Goal: Check status: Check status

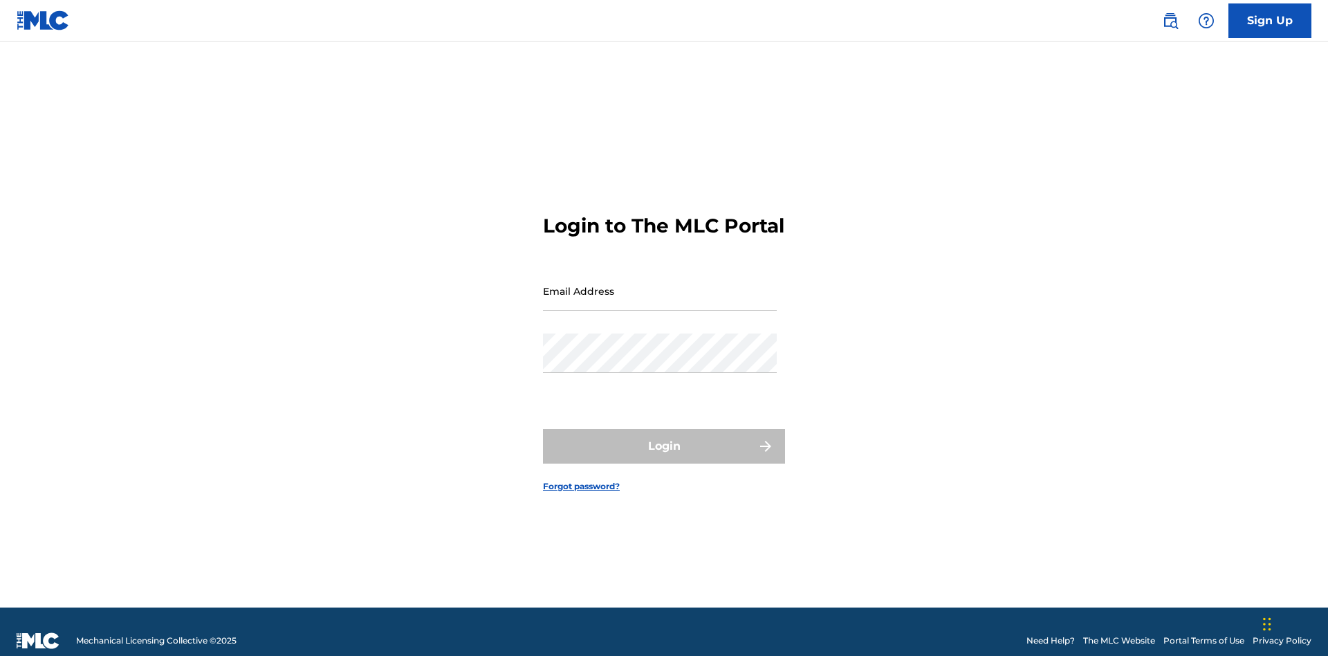
scroll to position [18, 0]
click at [660, 284] on input "Email Address" at bounding box center [660, 290] width 234 height 39
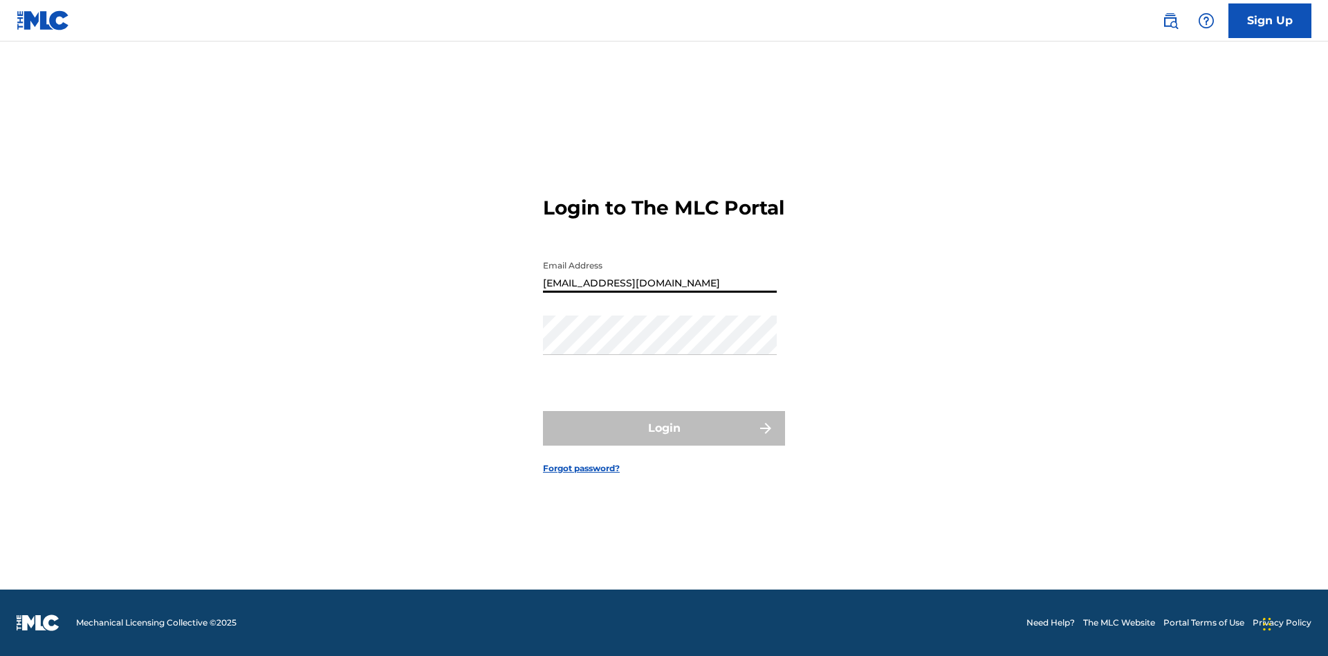
type input "Duke.McTesterson@gmail.com"
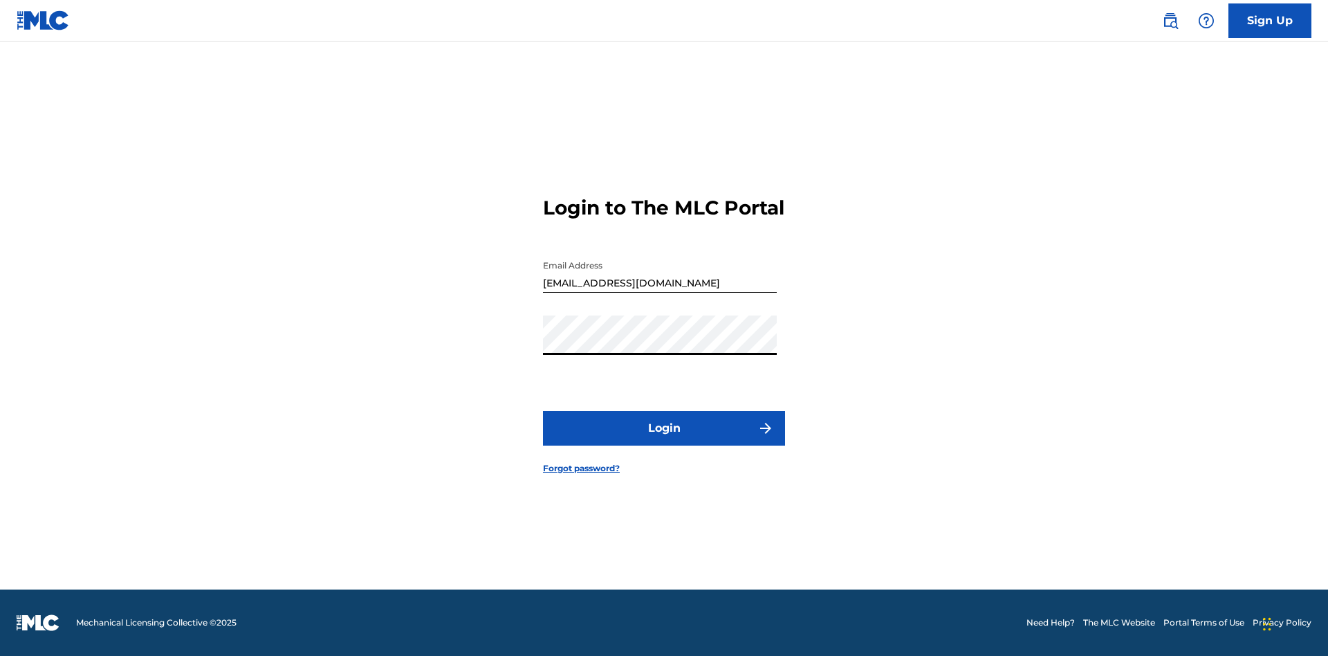
click at [664, 440] on button "Login" at bounding box center [664, 428] width 242 height 35
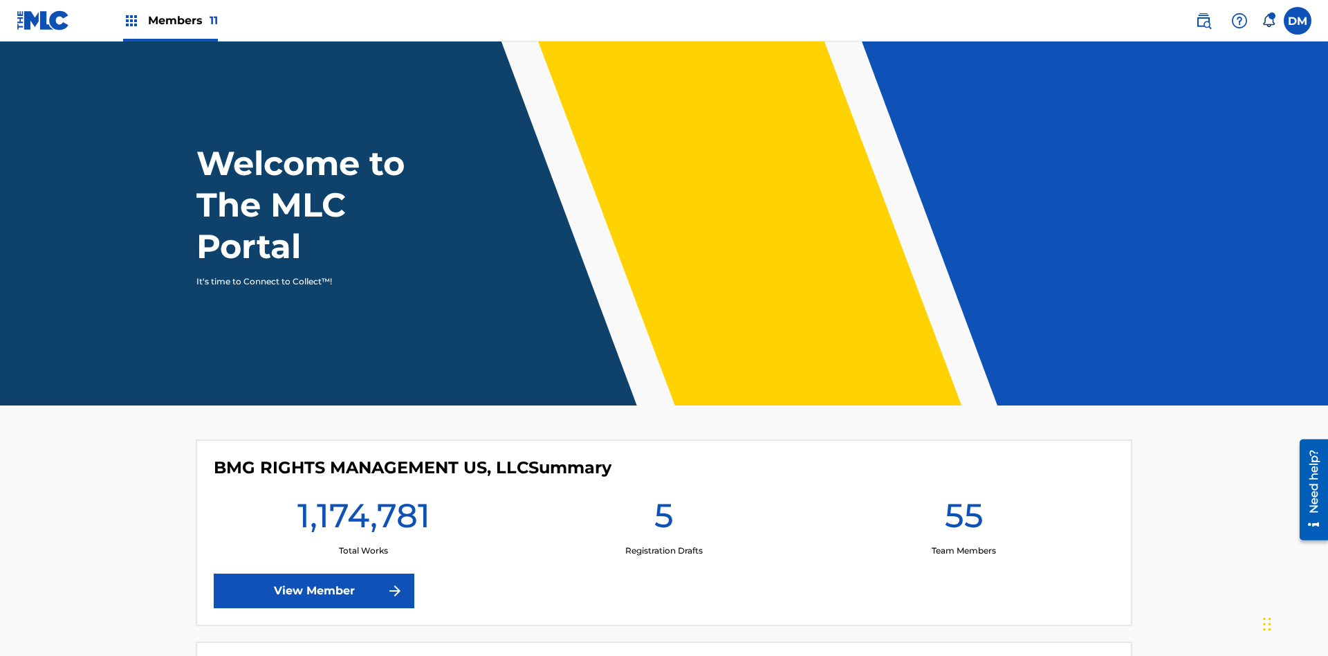
scroll to position [59, 0]
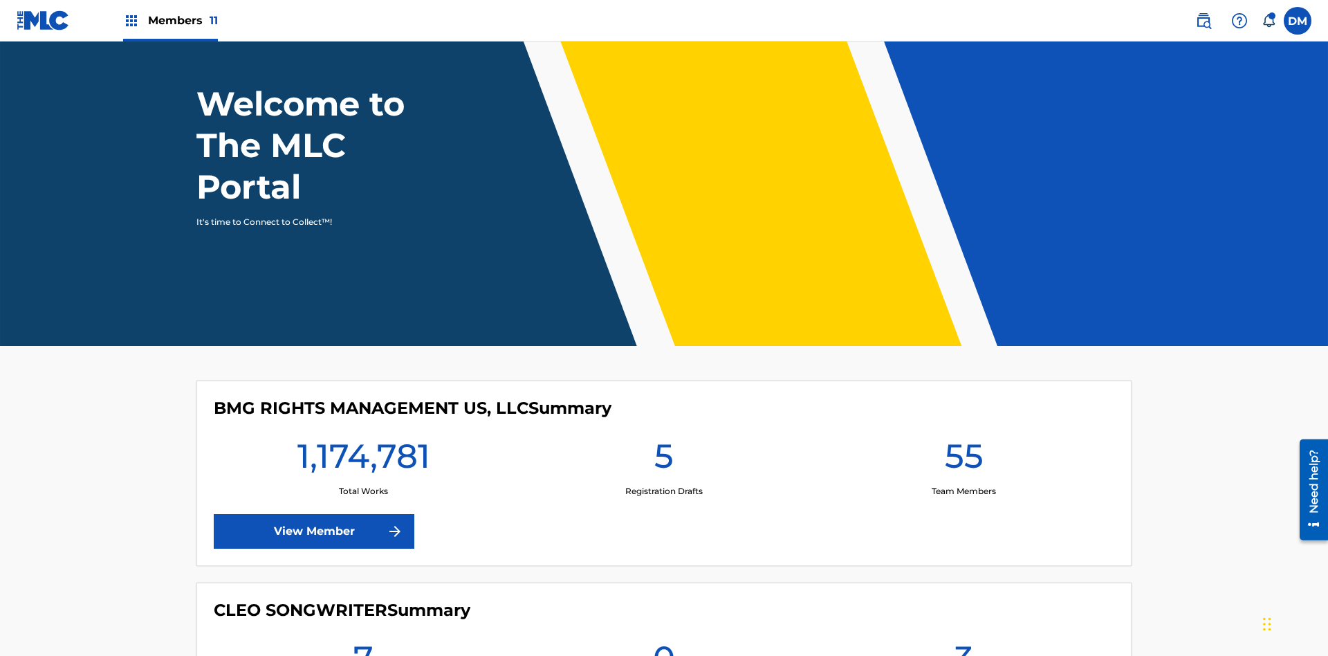
click at [170, 20] on span "Members 11" at bounding box center [183, 20] width 70 height 16
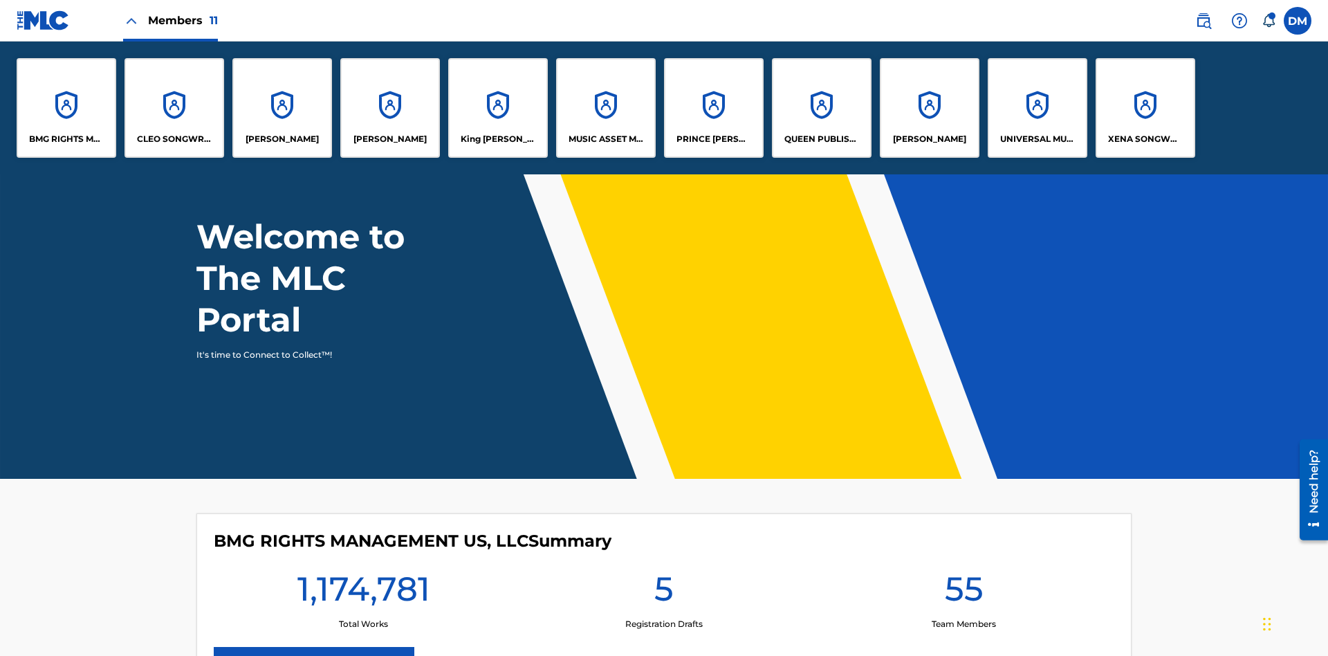
scroll to position [0, 0]
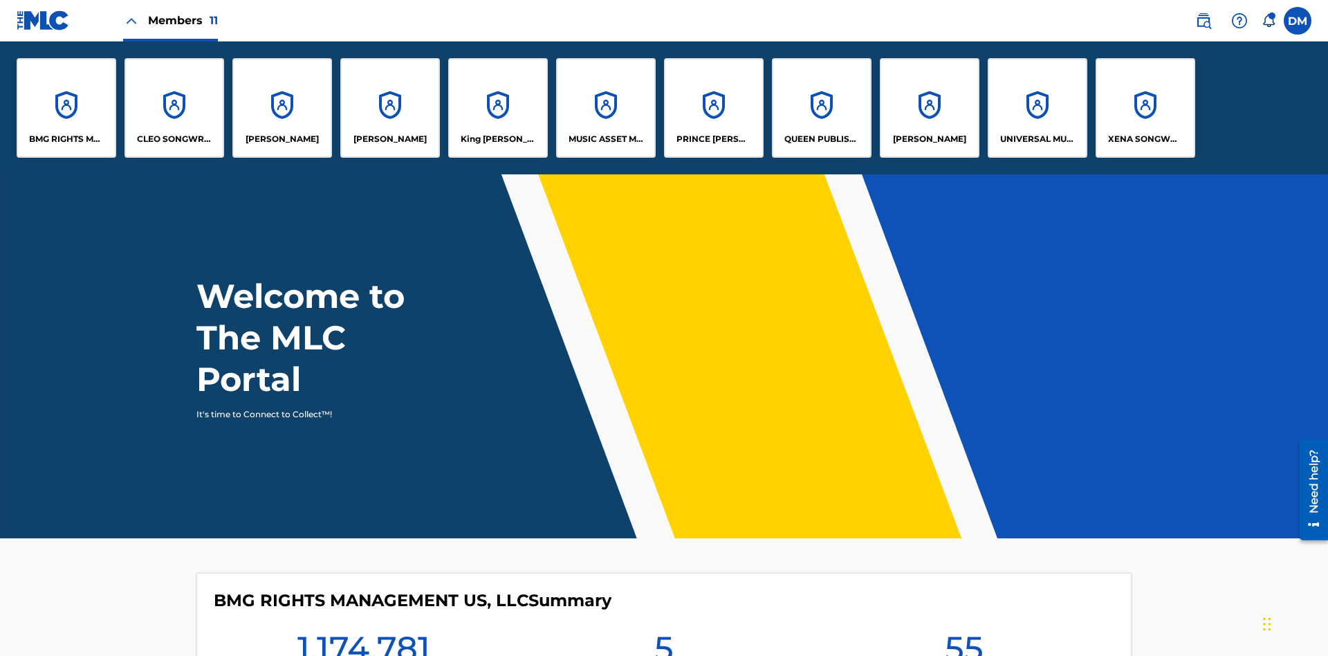
click at [1037, 139] on p "UNIVERSAL MUSIC PUB GROUP" at bounding box center [1037, 139] width 75 height 12
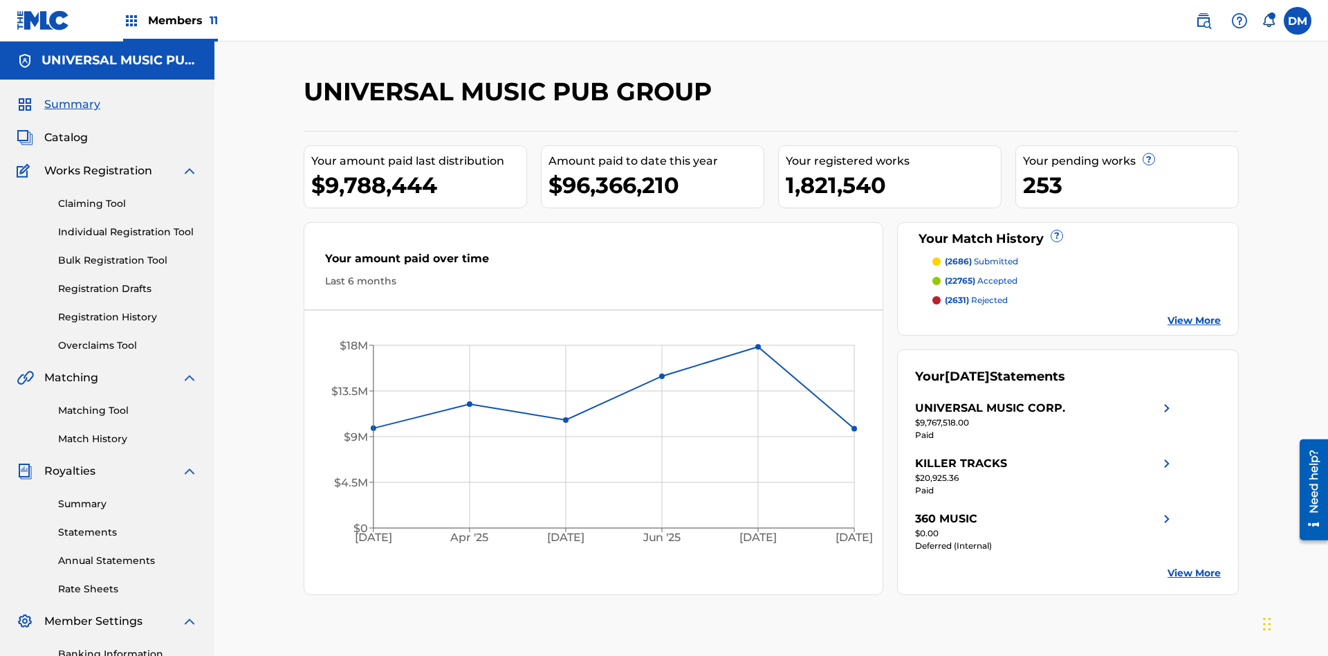
click at [128, 310] on link "Registration History" at bounding box center [128, 317] width 140 height 15
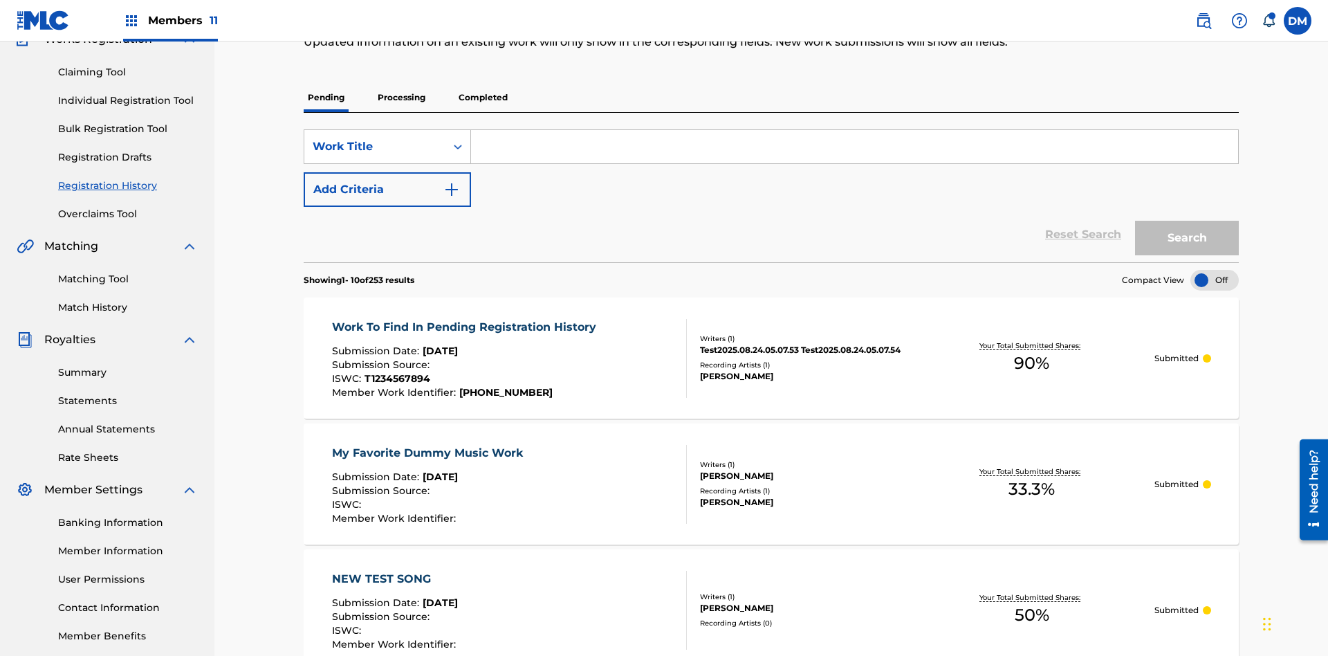
click at [401, 98] on p "Processing" at bounding box center [402, 97] width 56 height 29
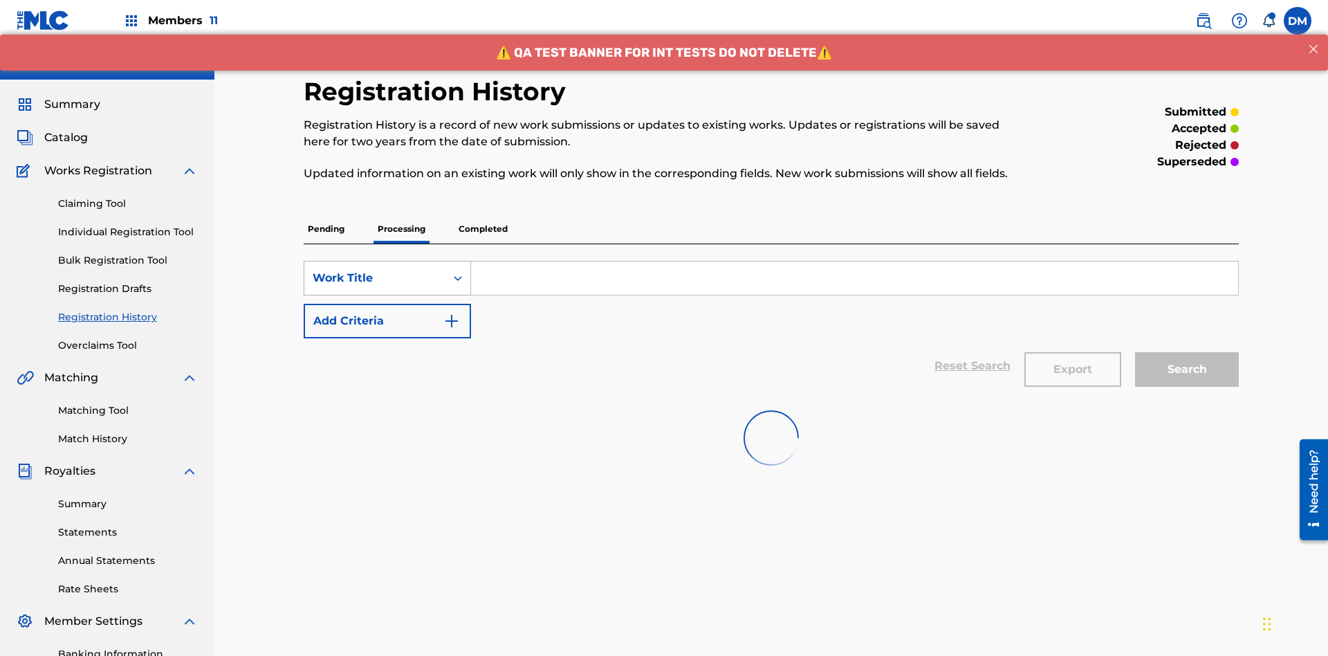
click at [375, 270] on div "Work Title" at bounding box center [375, 278] width 125 height 17
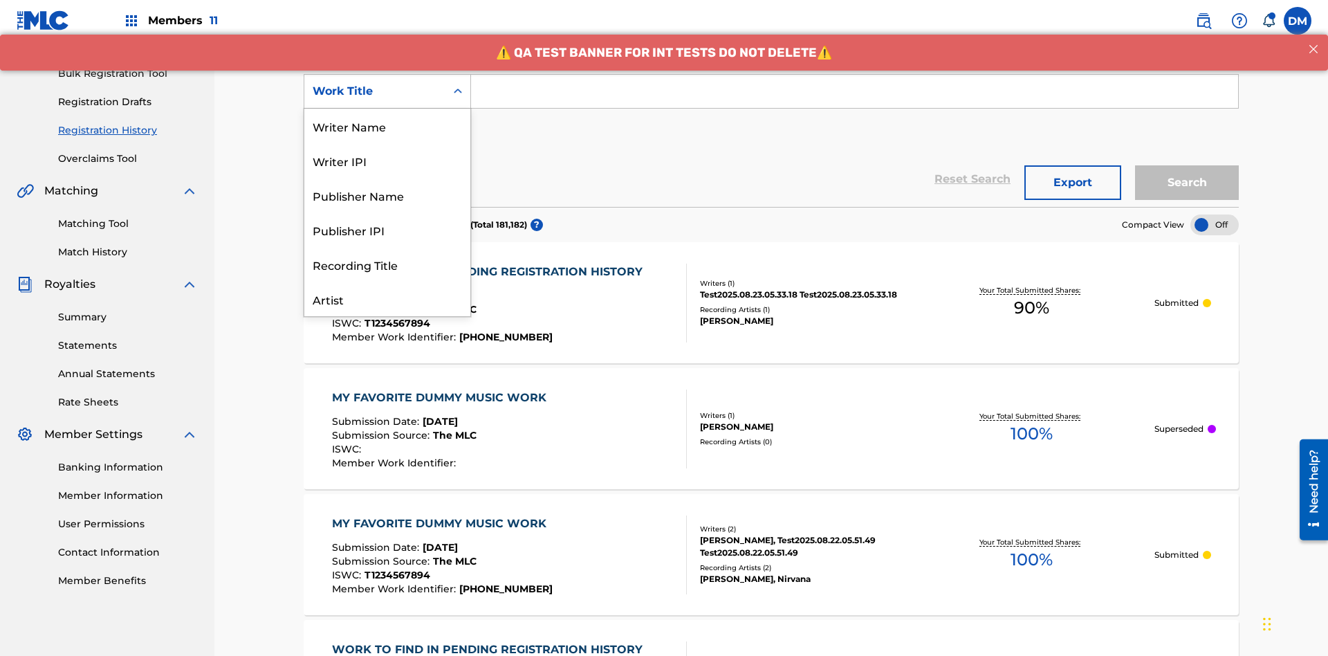
scroll to position [69, 0]
click at [387, 299] on div "Work Title" at bounding box center [387, 299] width 166 height 35
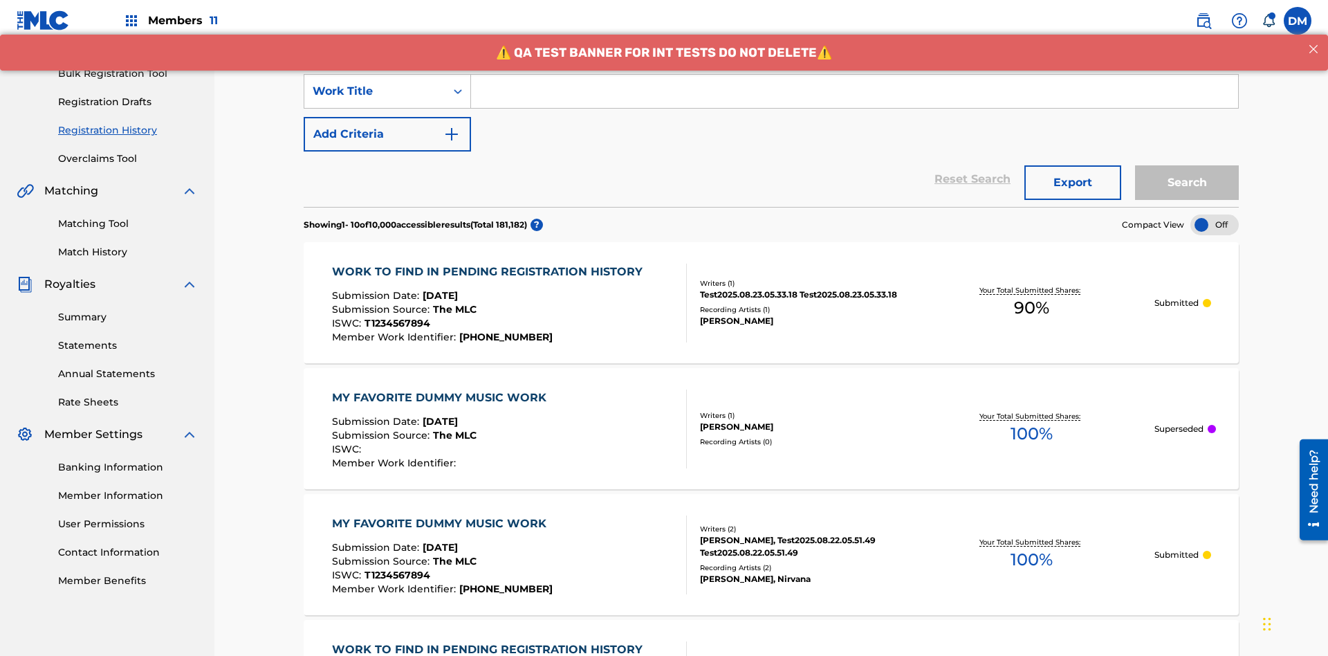
click at [387, 117] on button "Add Criteria" at bounding box center [387, 134] width 167 height 35
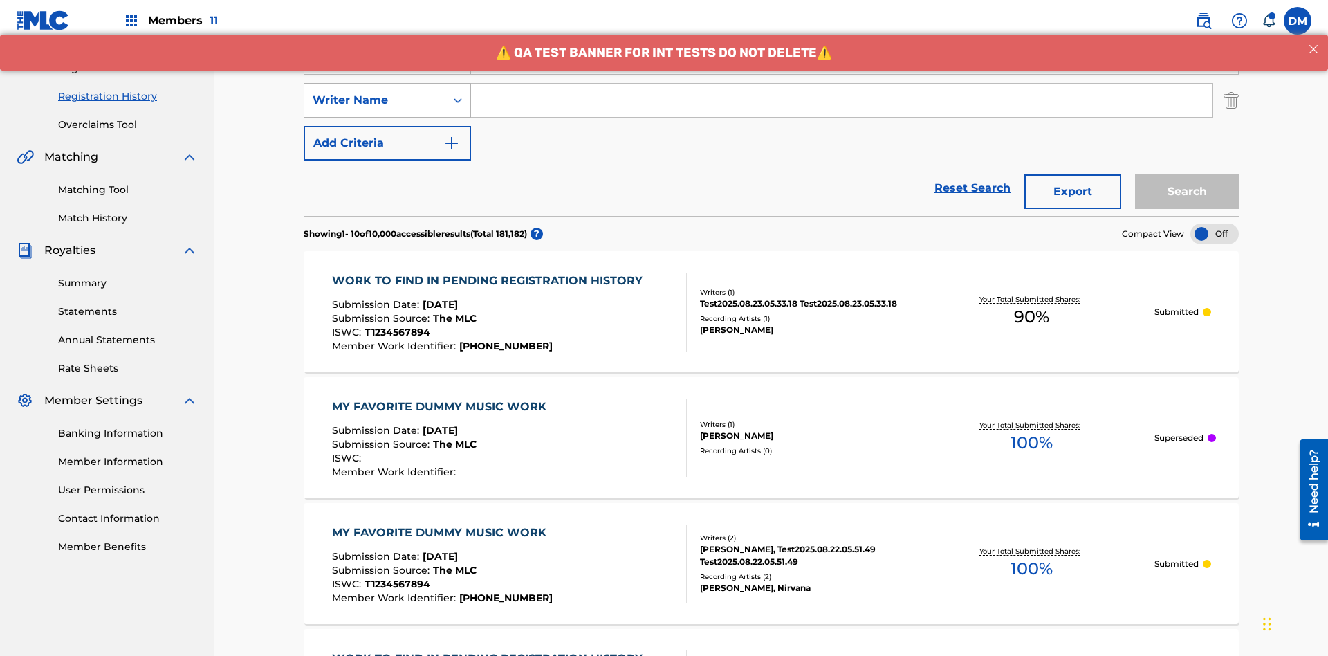
click at [375, 92] on div "Writer Name" at bounding box center [375, 100] width 125 height 17
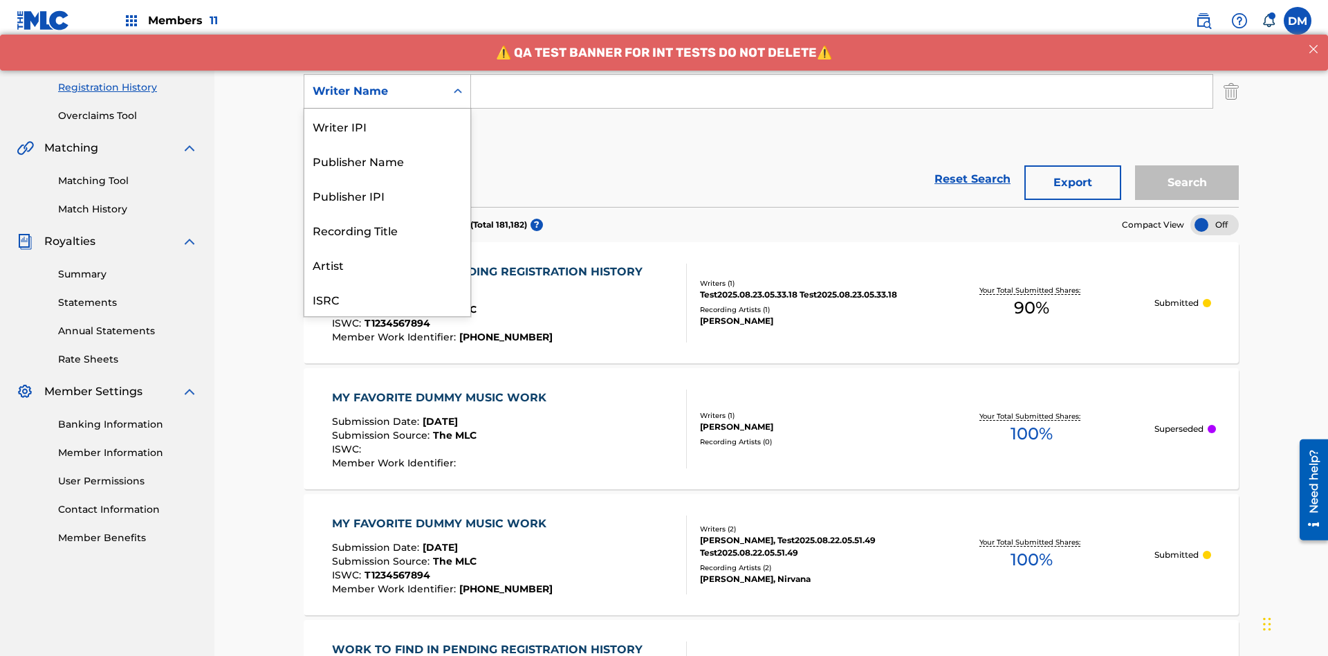
scroll to position [35, 0]
click at [387, 195] on div "Recording Title" at bounding box center [387, 195] width 166 height 35
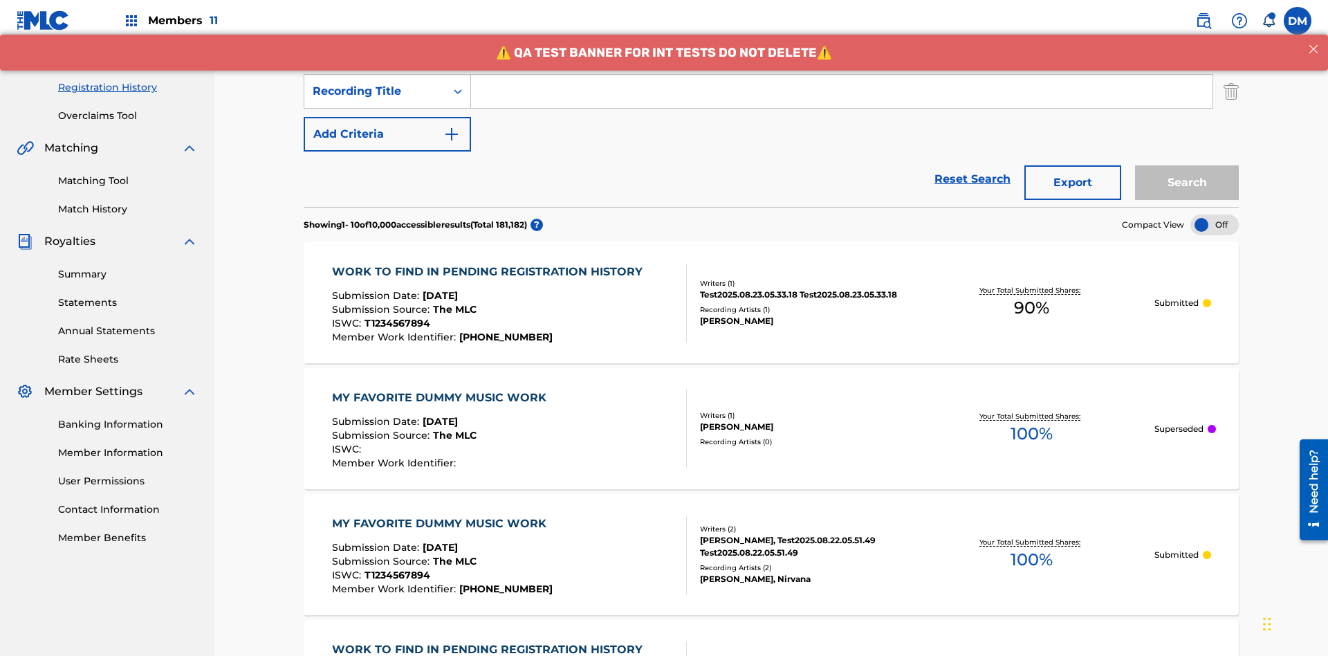
click at [387, 117] on button "Add Criteria" at bounding box center [387, 134] width 167 height 35
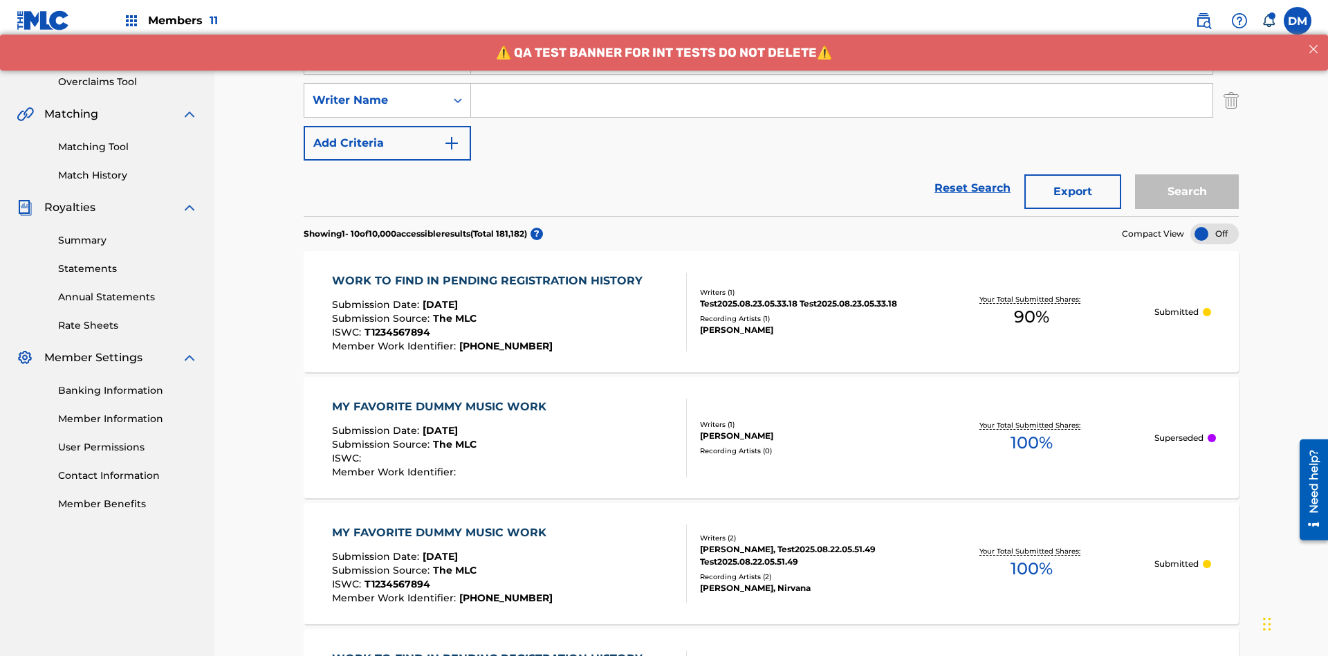
scroll to position [273, 0]
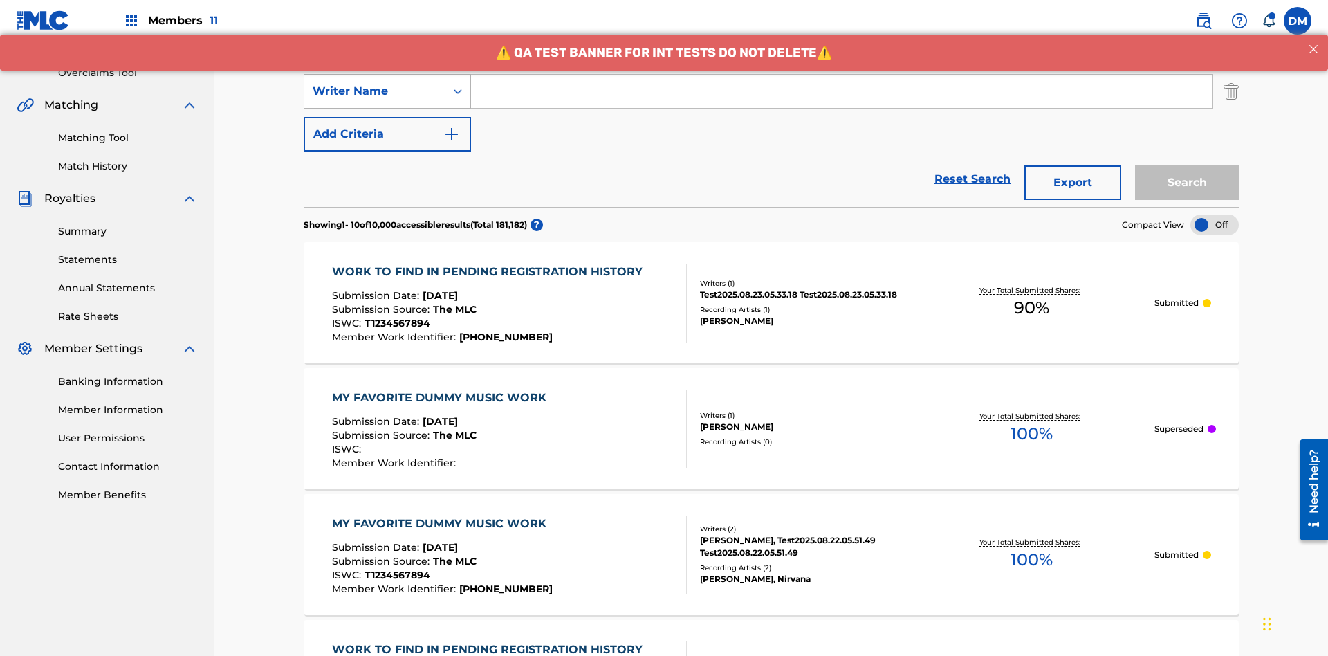
click at [375, 91] on div "Writer Name" at bounding box center [375, 91] width 125 height 17
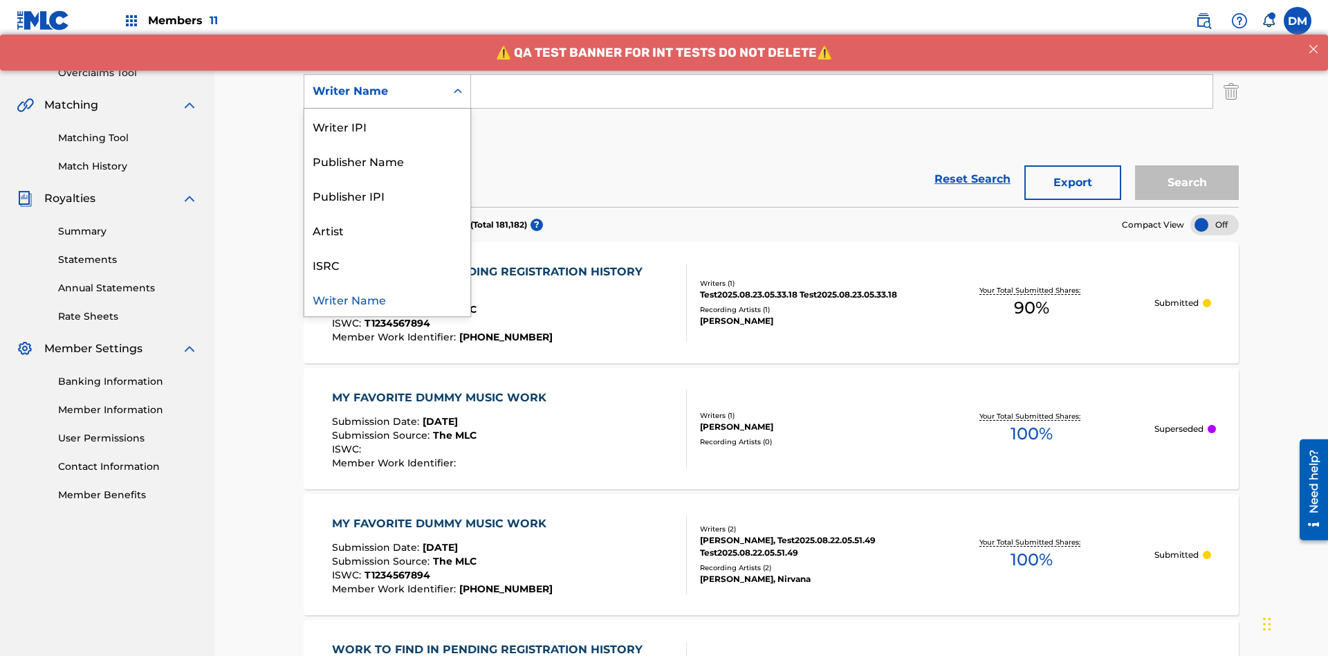
click at [387, 264] on div "ISRC" at bounding box center [387, 264] width 166 height 35
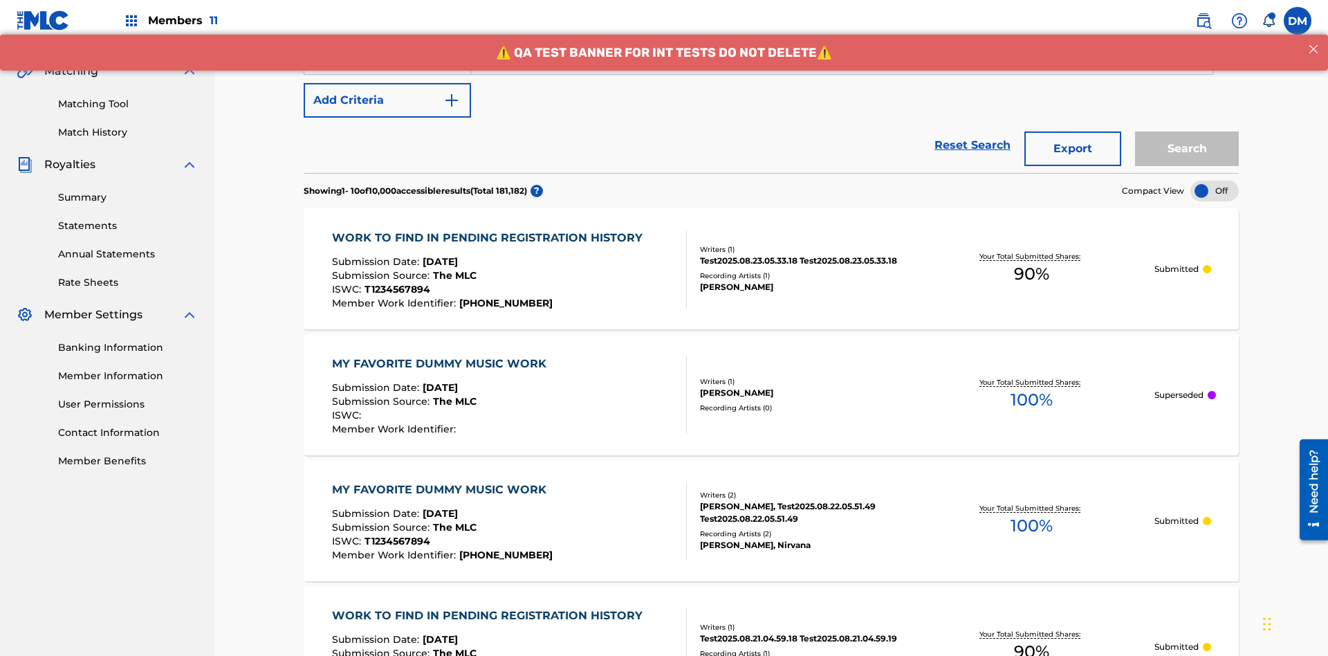
click at [387, 100] on button "Add Criteria" at bounding box center [387, 100] width 167 height 35
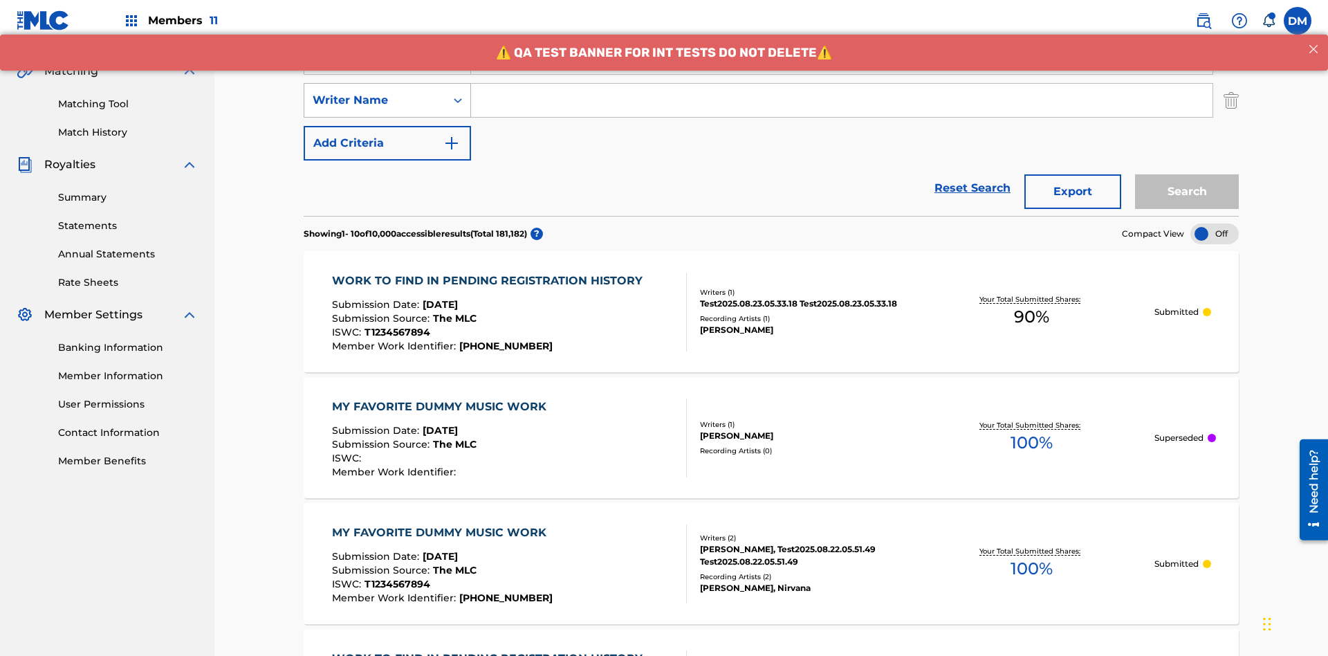
click at [375, 92] on div "Writer Name" at bounding box center [375, 100] width 125 height 17
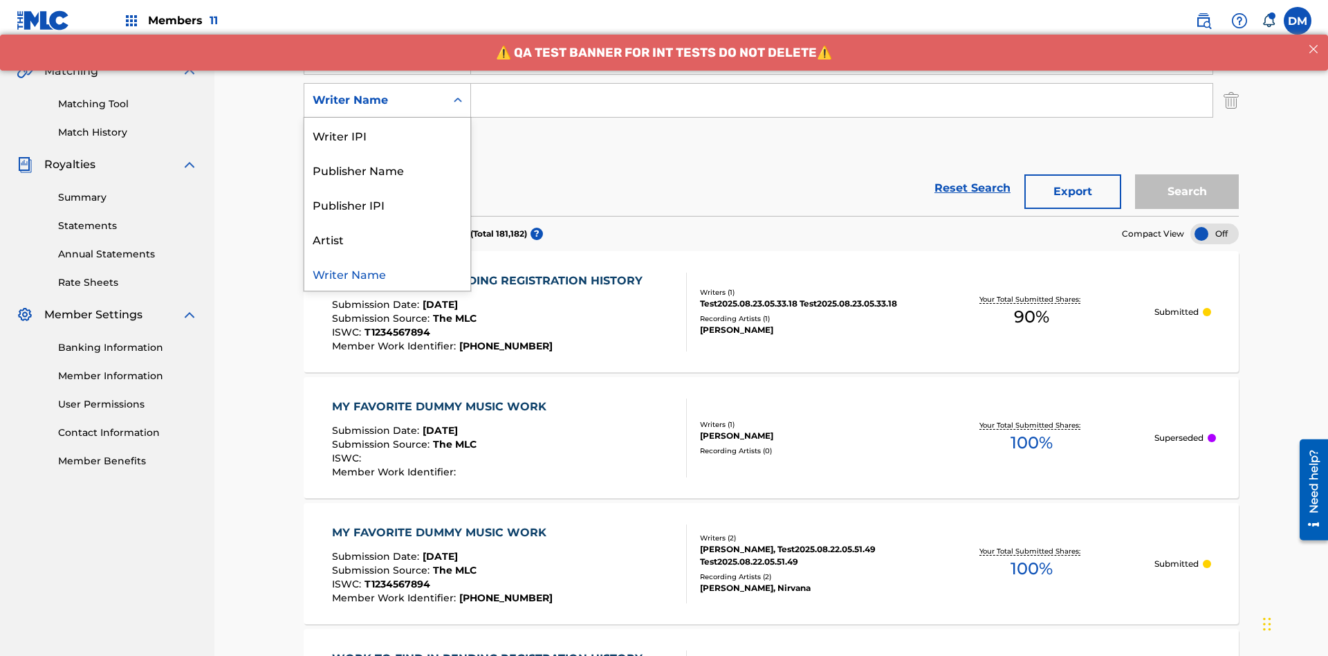
scroll to position [315, 0]
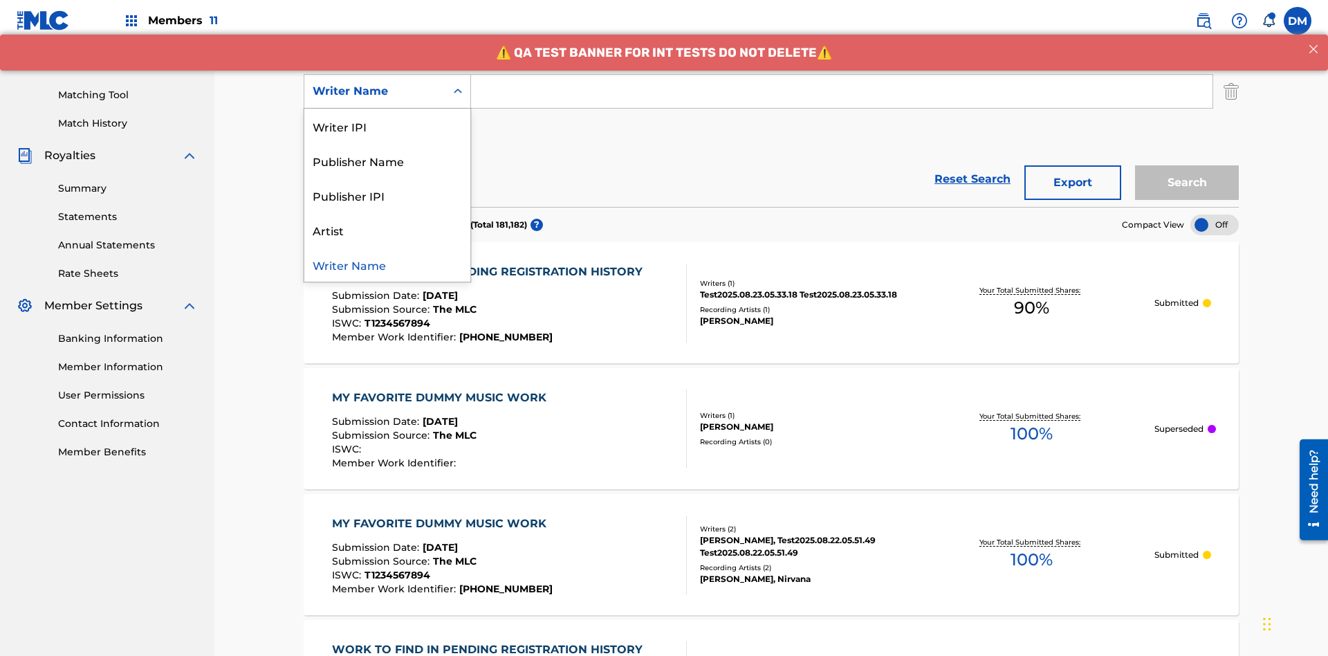
click at [387, 195] on div "Publisher IPI" at bounding box center [387, 195] width 166 height 35
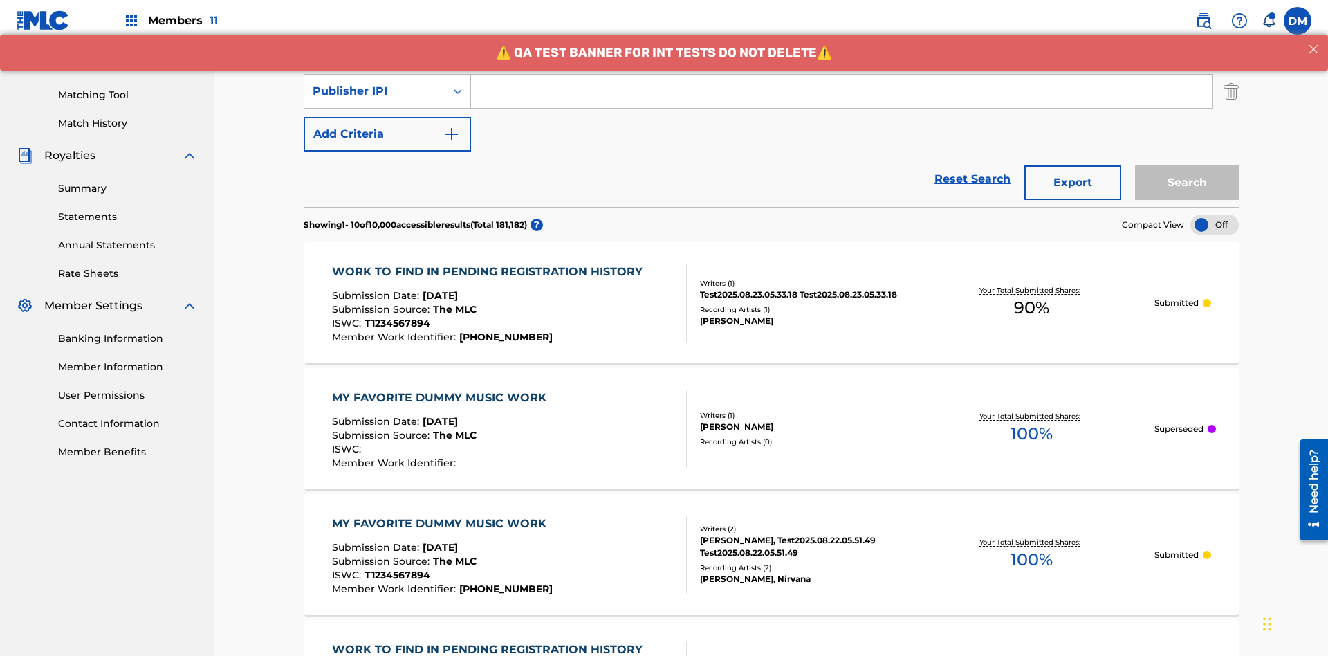
click at [387, 117] on button "Add Criteria" at bounding box center [387, 134] width 167 height 35
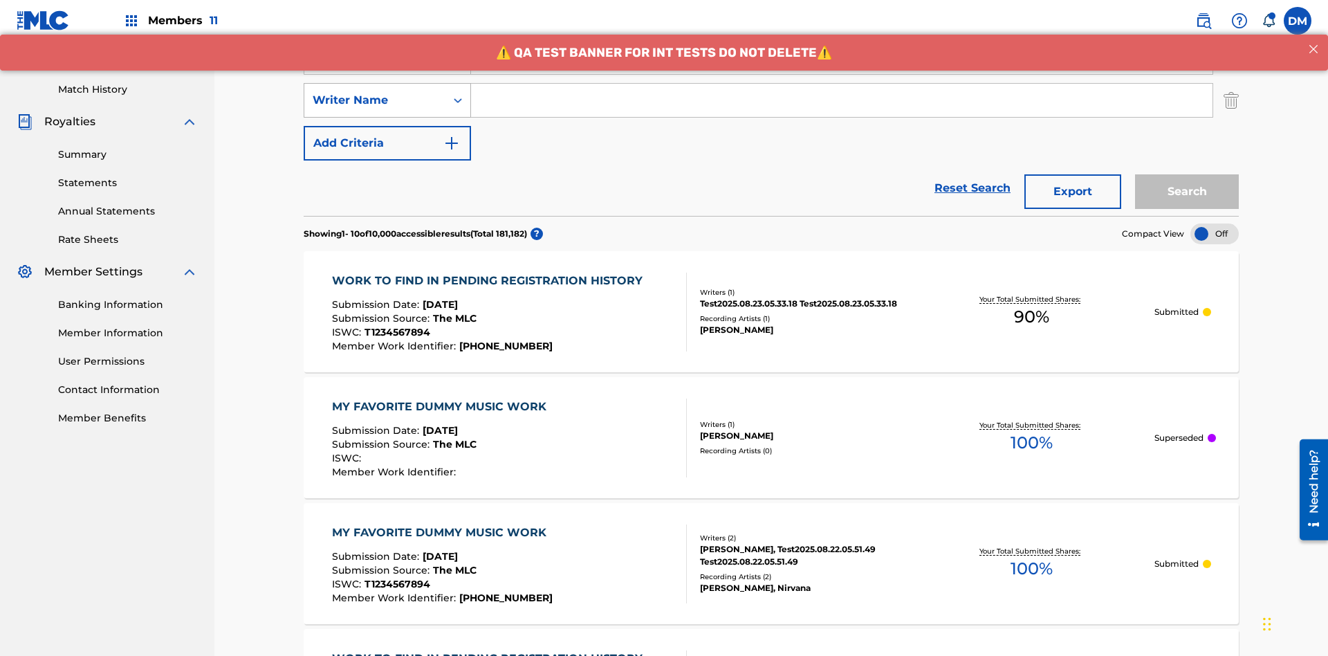
click at [375, 92] on div "Writer Name" at bounding box center [375, 100] width 125 height 17
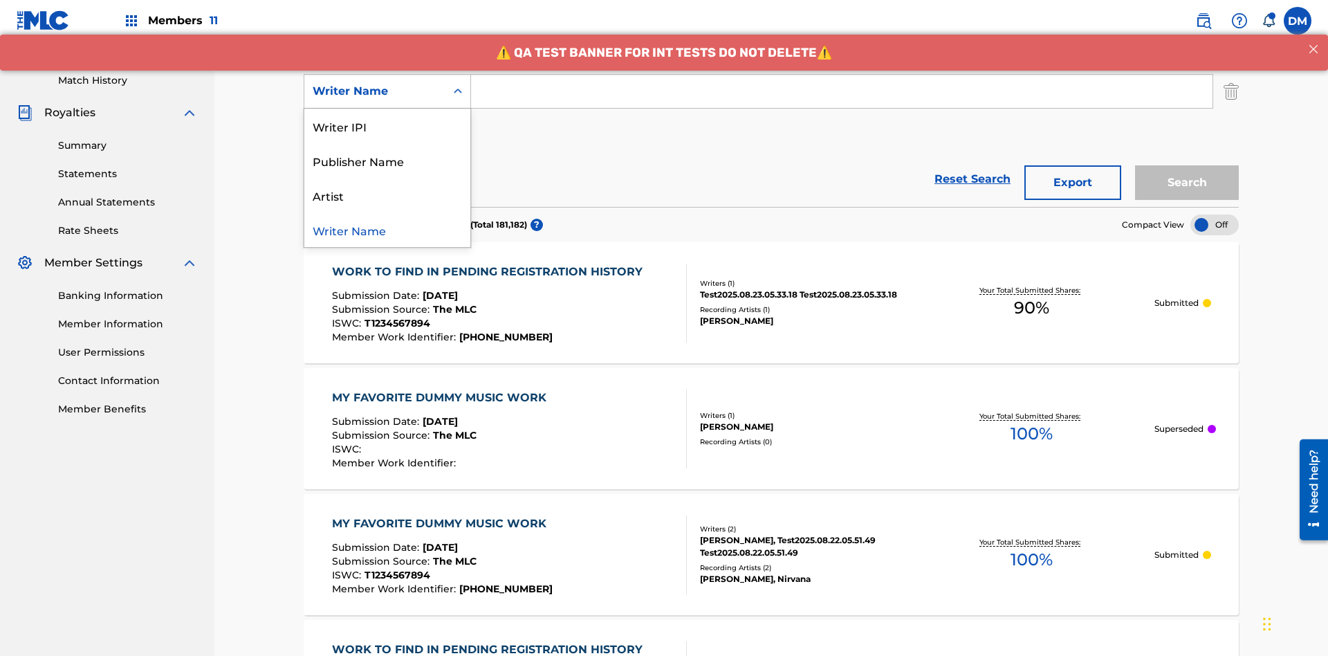
click at [387, 195] on div "Artist" at bounding box center [387, 195] width 166 height 35
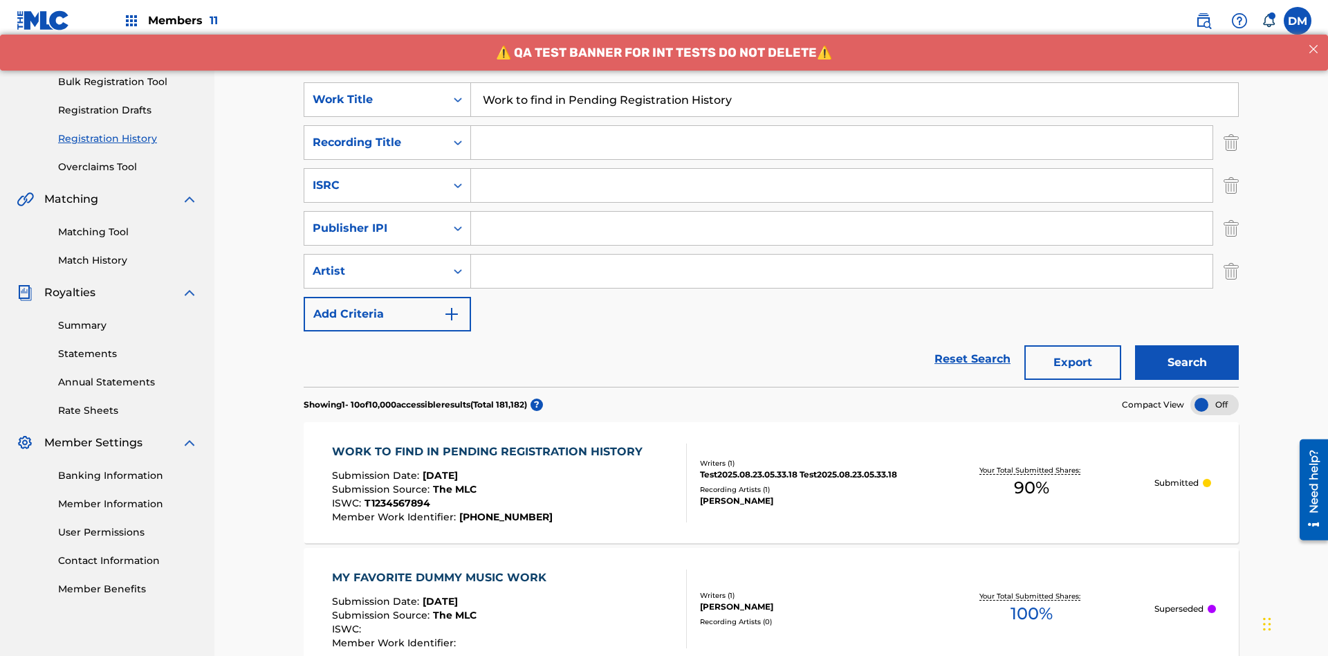
type input "Work to find in Pending Registration History"
click at [842, 126] on input "Search Form" at bounding box center [842, 142] width 742 height 33
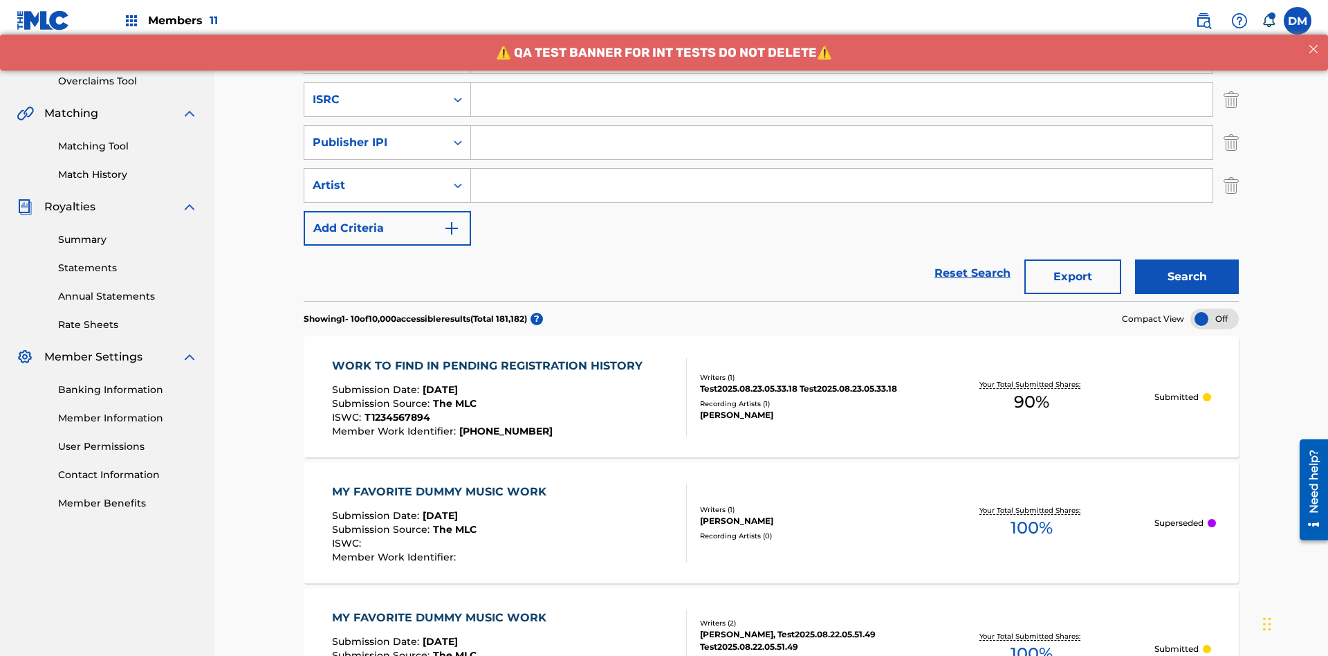
type input "Best Song Ever"
click at [842, 100] on input "Search Form" at bounding box center [842, 99] width 742 height 33
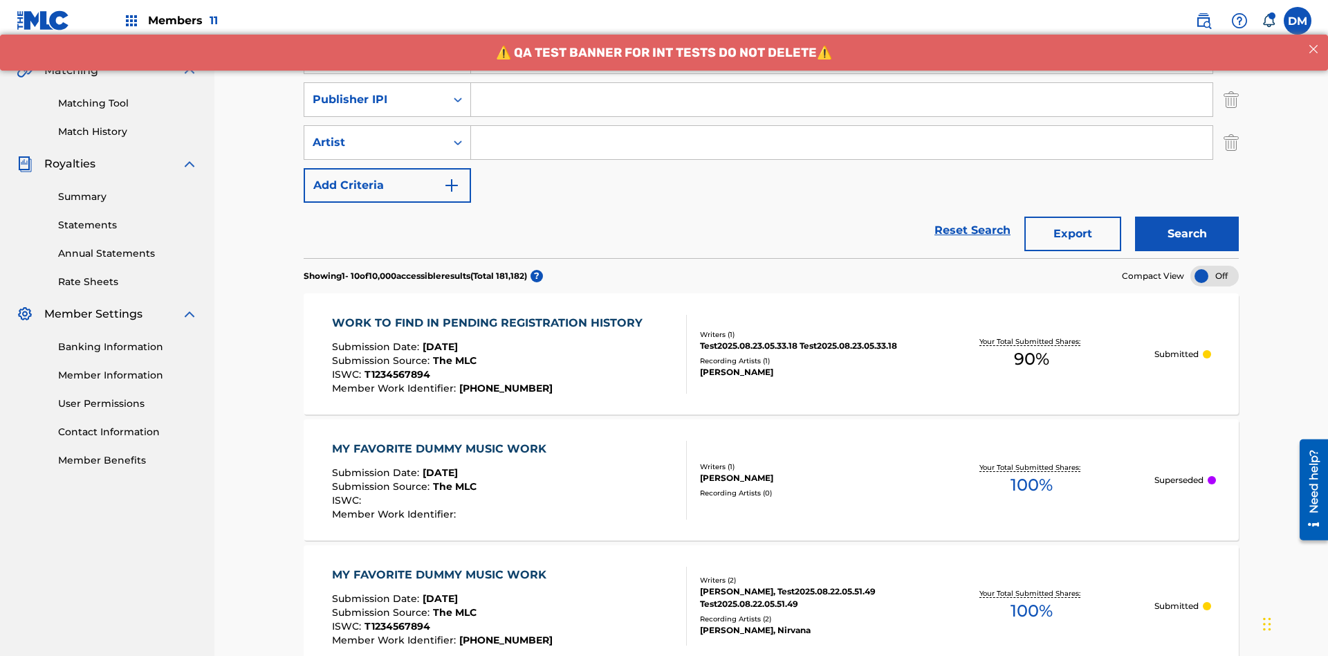
type input "AA3123123123"
click at [842, 100] on input "Search Form" at bounding box center [842, 99] width 742 height 33
type input "00595839777"
click at [842, 126] on input "Search Form" at bounding box center [842, 142] width 742 height 33
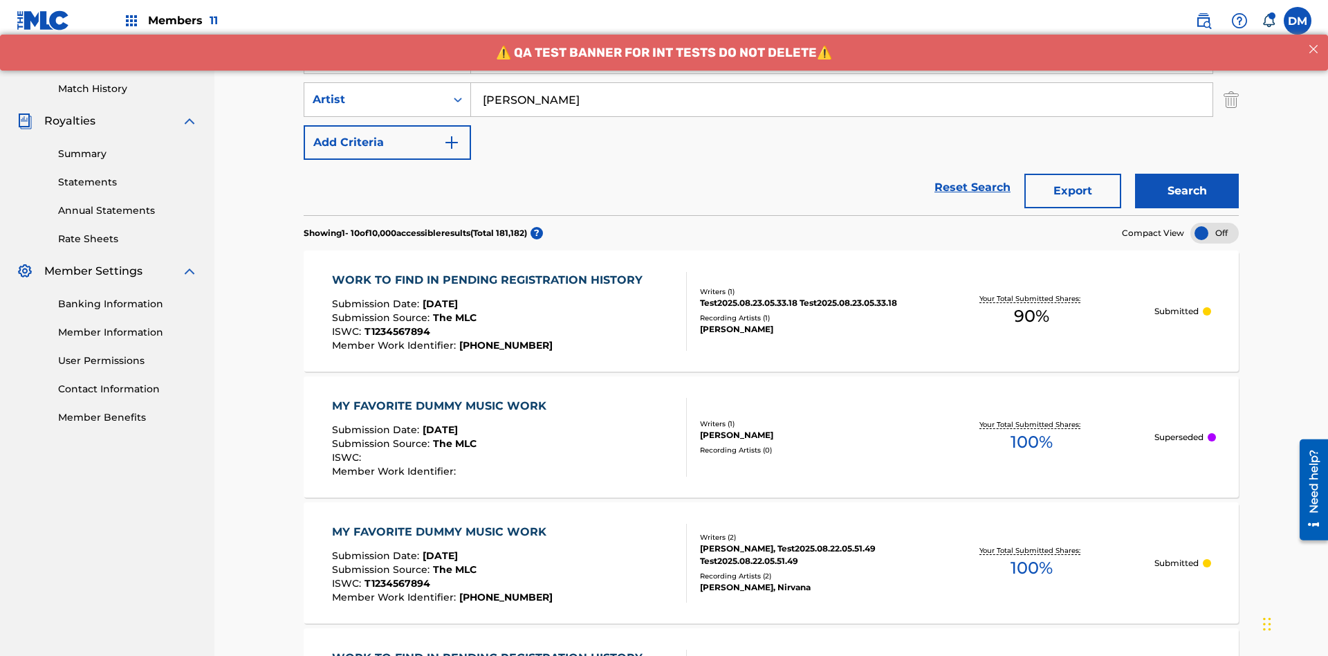
type input "Joe Lewis"
click at [1187, 174] on button "Search" at bounding box center [1187, 191] width 104 height 35
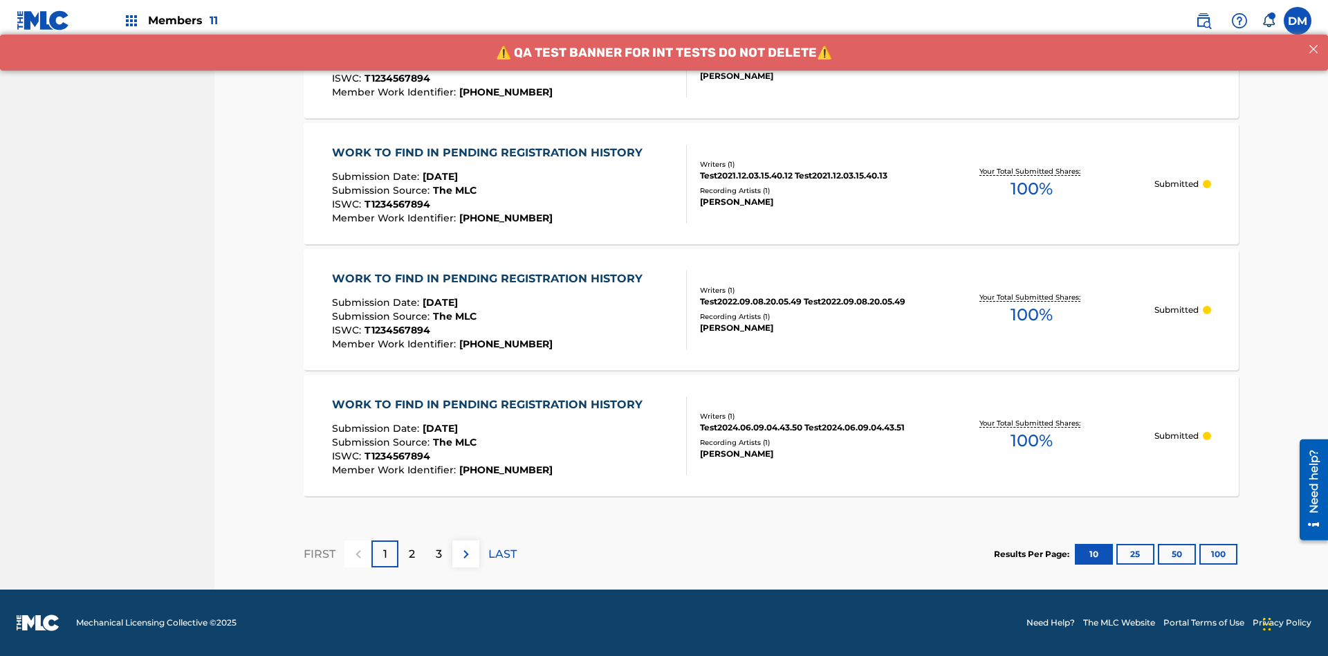
click at [1199, 553] on button "100" at bounding box center [1218, 554] width 38 height 21
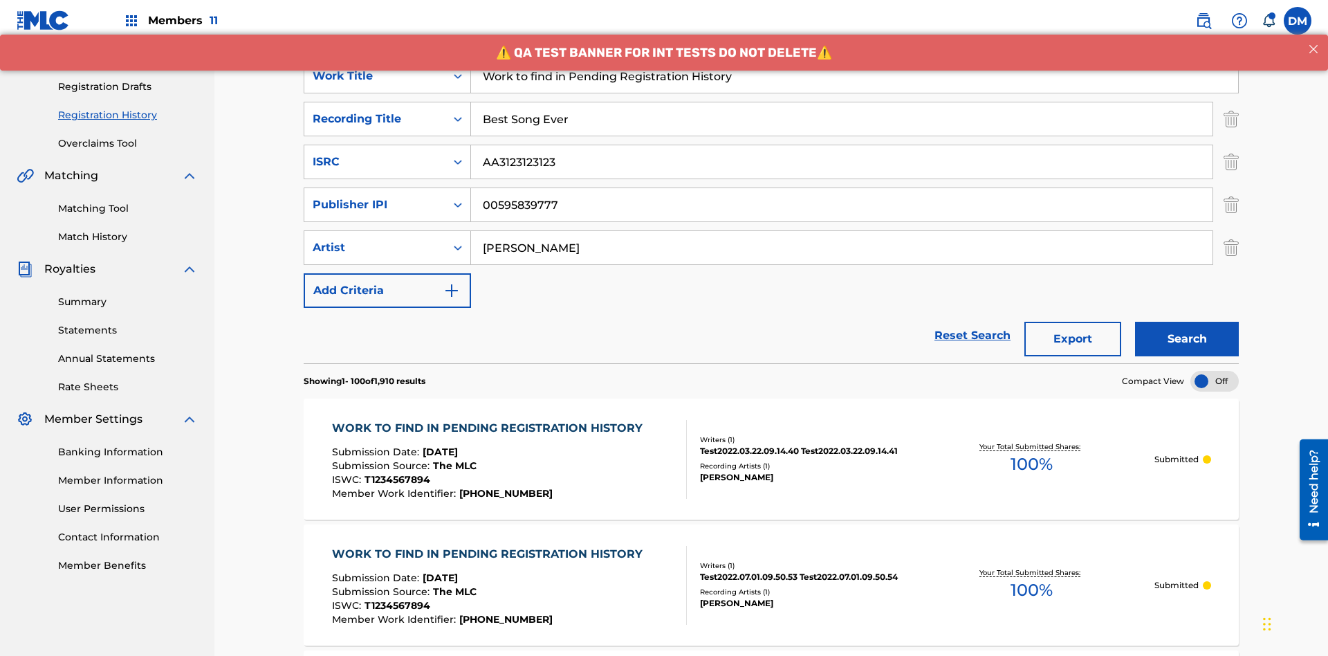
scroll to position [490, 0]
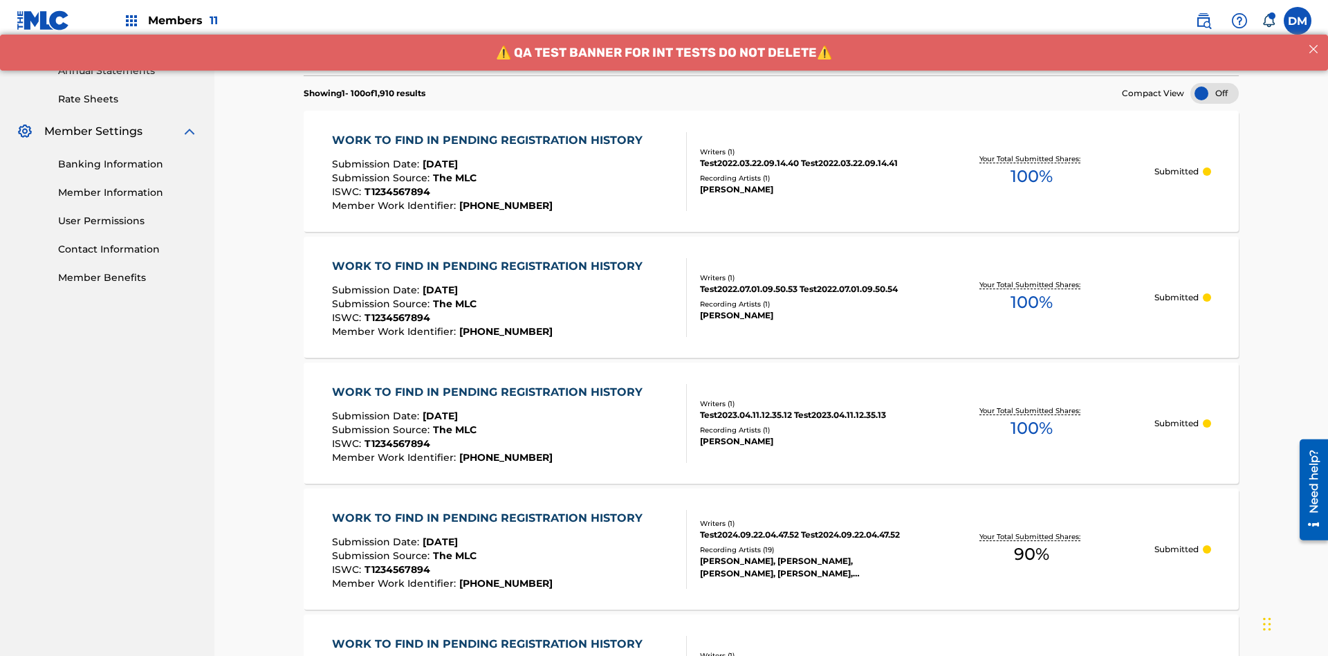
click at [1031, 542] on span "90 %" at bounding box center [1031, 554] width 35 height 25
